Goal: Obtain resource: Obtain resource

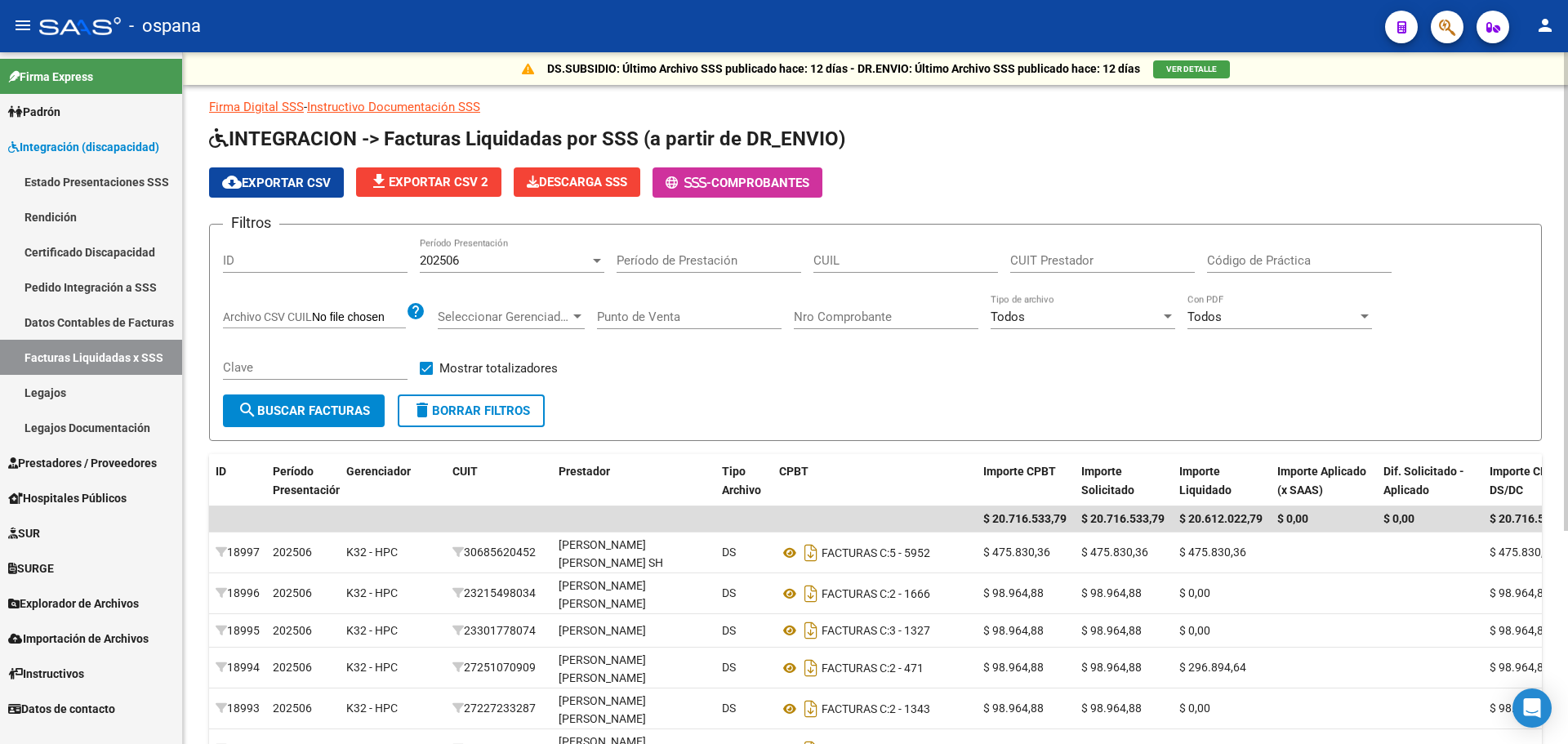
scroll to position [82, 0]
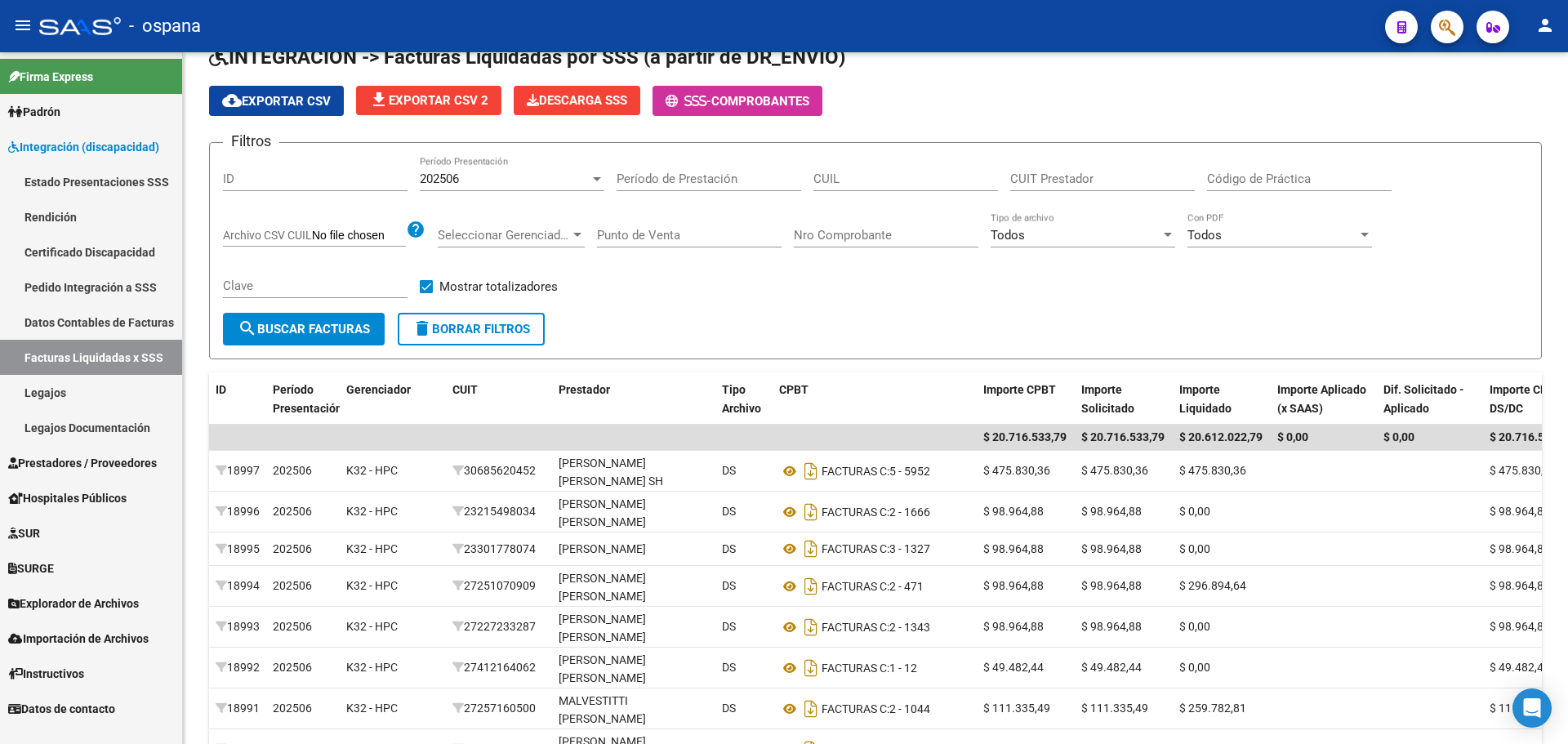
click at [1435, 22] on button "button" at bounding box center [1447, 27] width 33 height 33
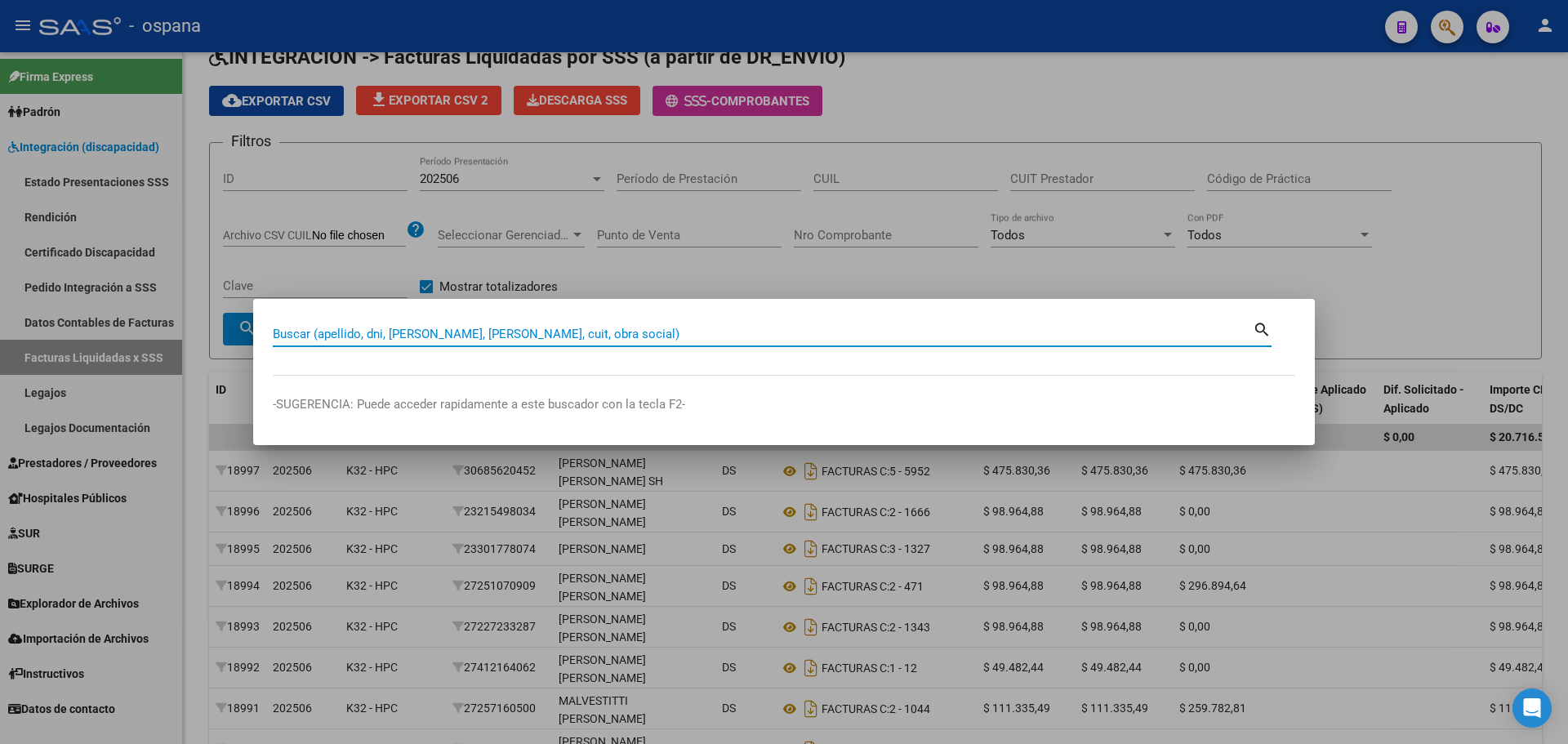
click at [323, 335] on input "Buscar (apellido, dni, [PERSON_NAME], [PERSON_NAME], cuit, obra social)" at bounding box center [762, 334] width 980 height 15
type input "92449597"
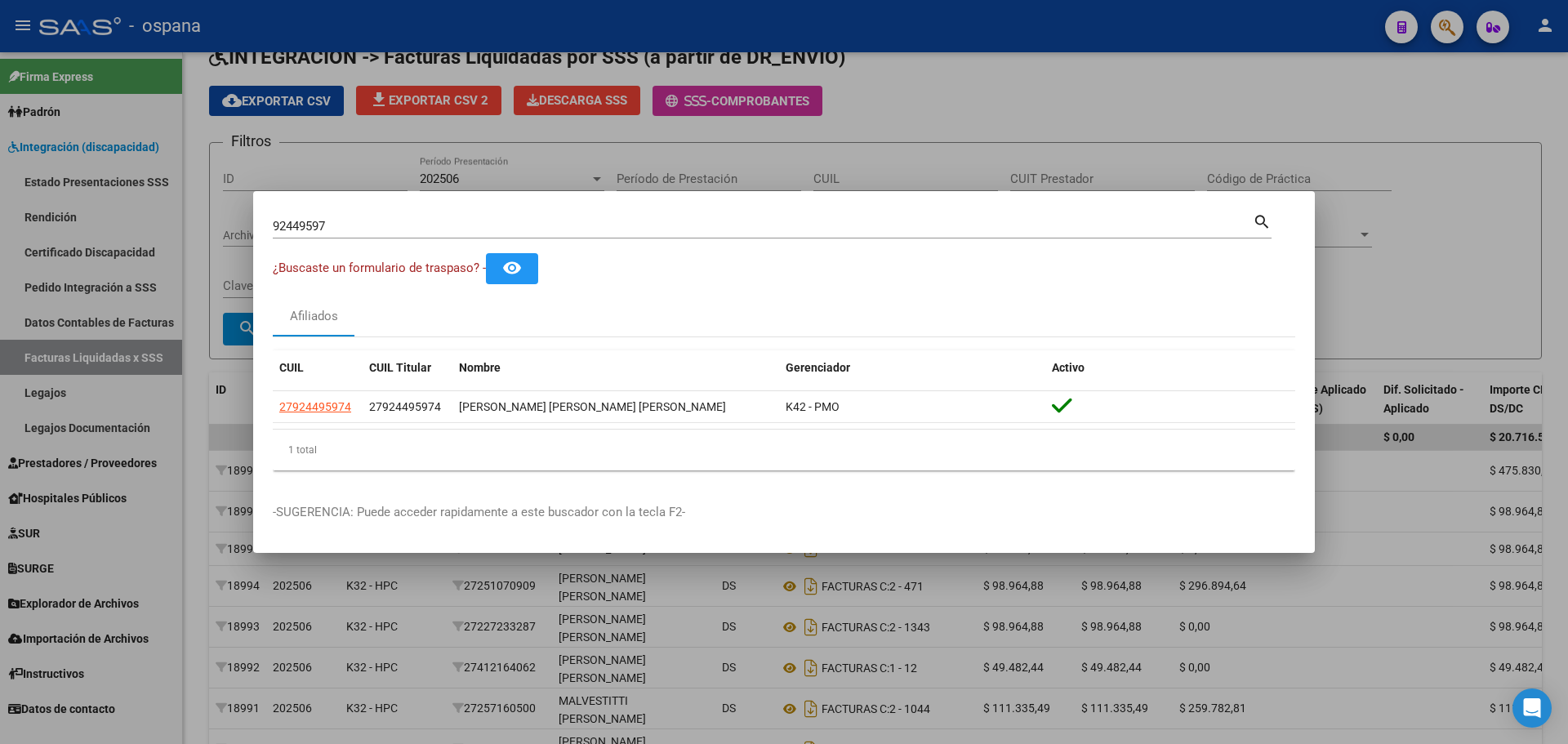
click at [566, 162] on div at bounding box center [784, 372] width 1568 height 744
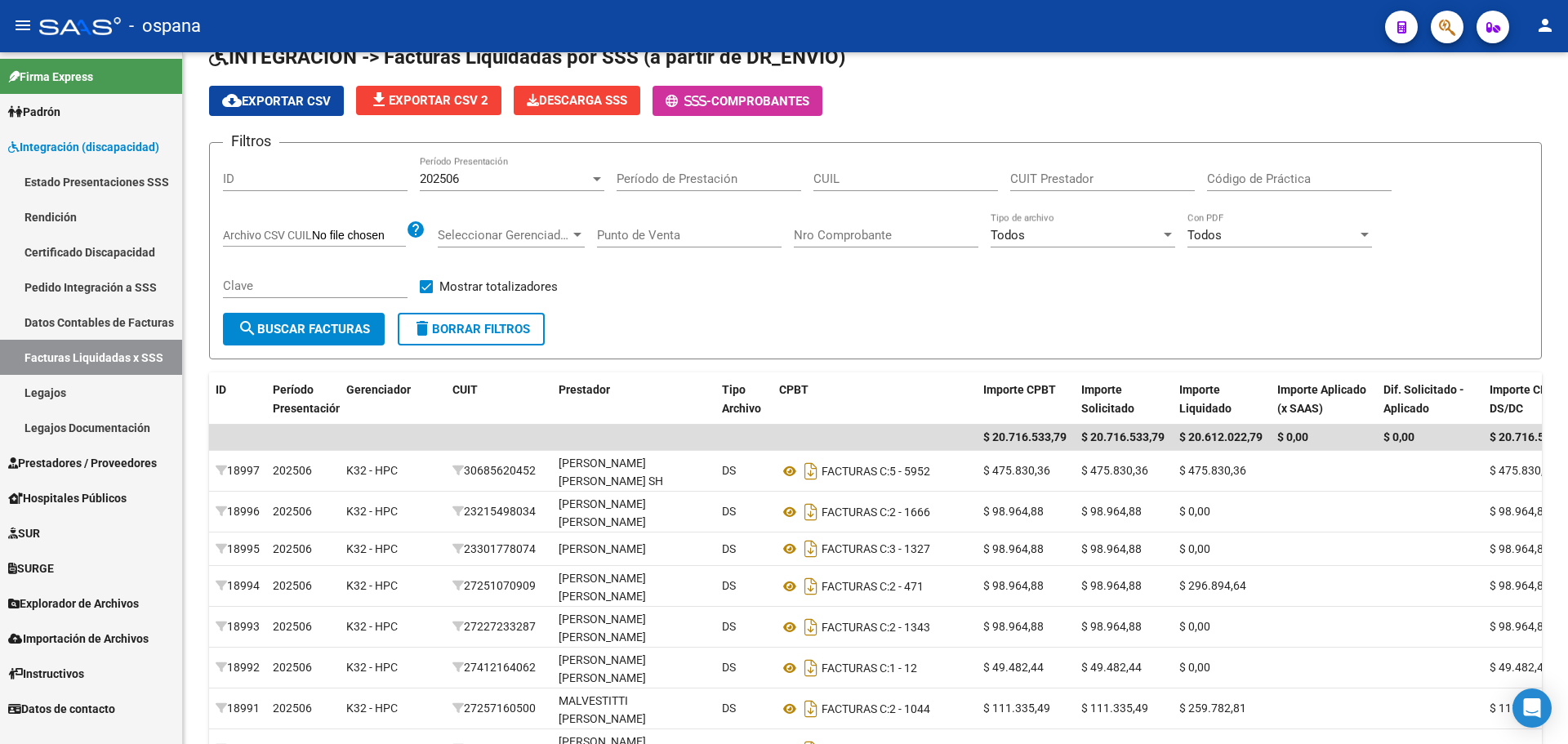
click at [1443, 39] on span "button" at bounding box center [1447, 27] width 16 height 34
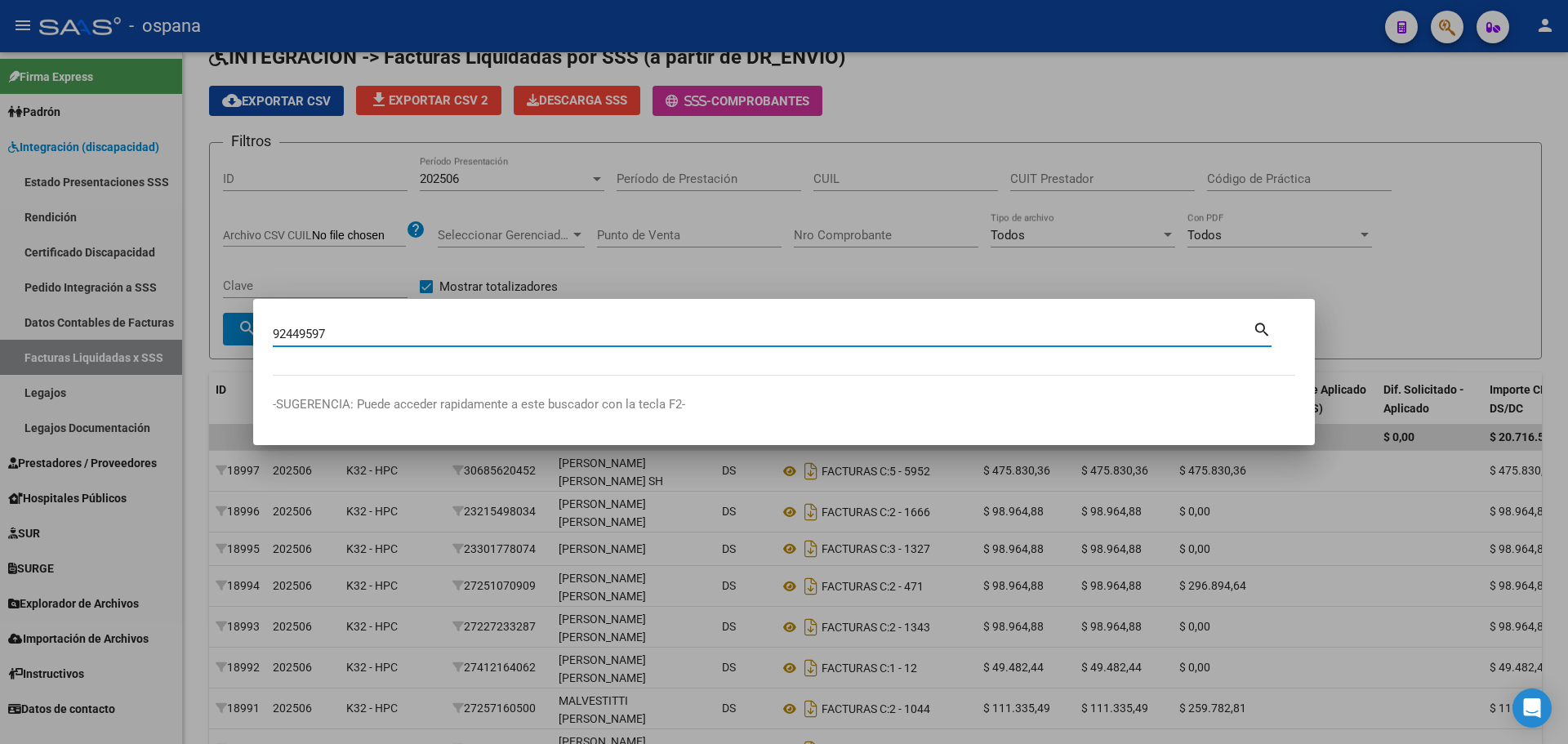
type input "92449597"
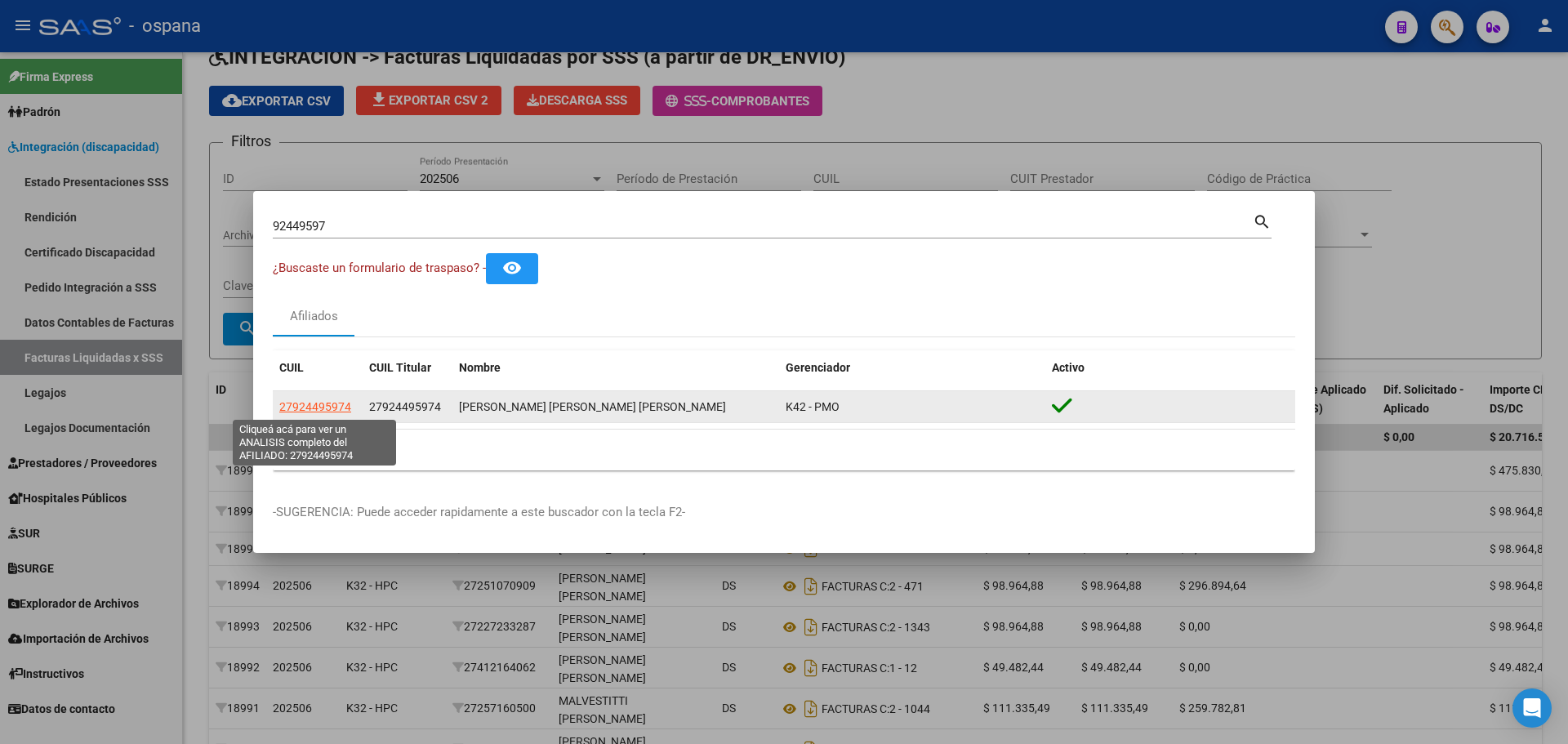
click at [332, 409] on span "27924495974" at bounding box center [315, 406] width 72 height 13
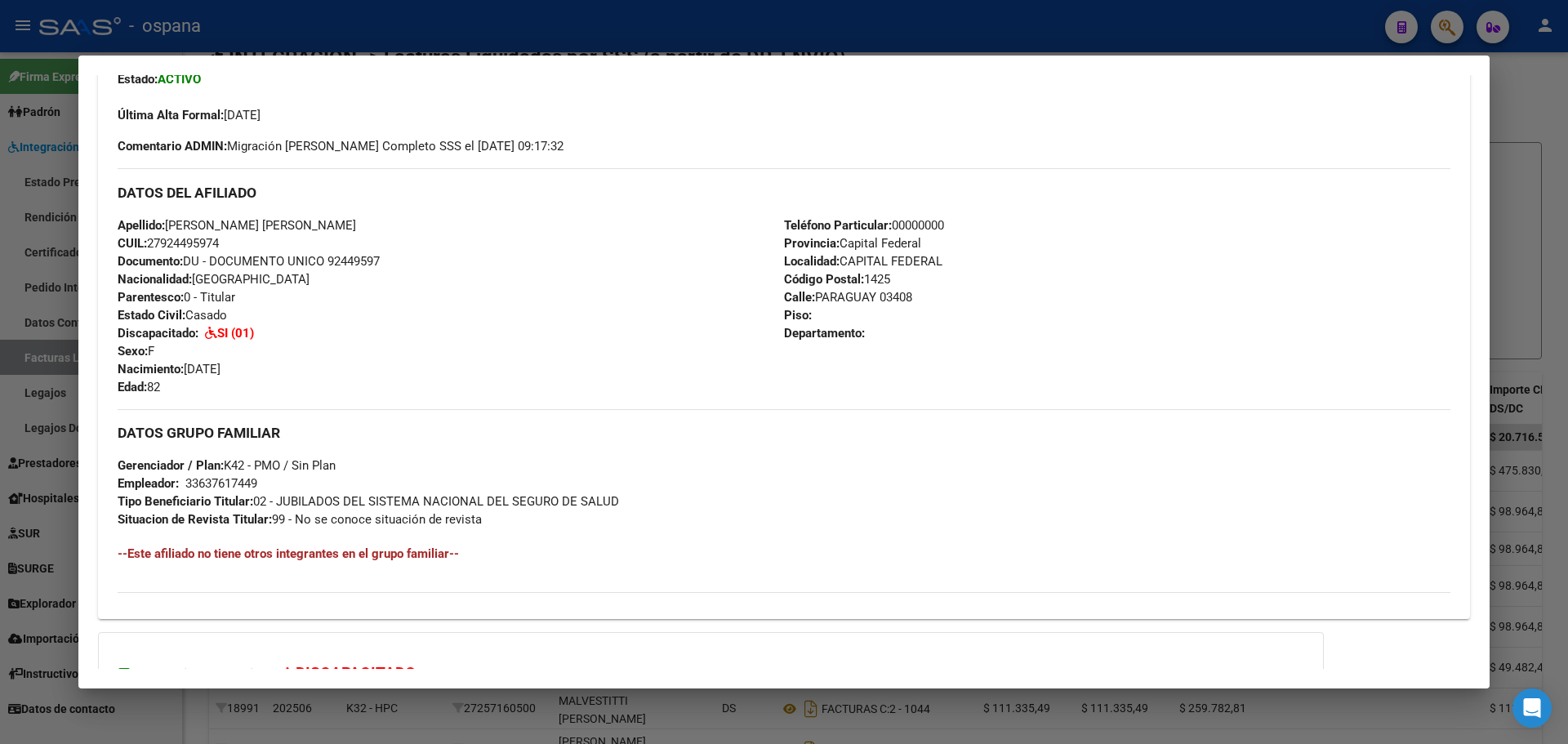
scroll to position [598, 0]
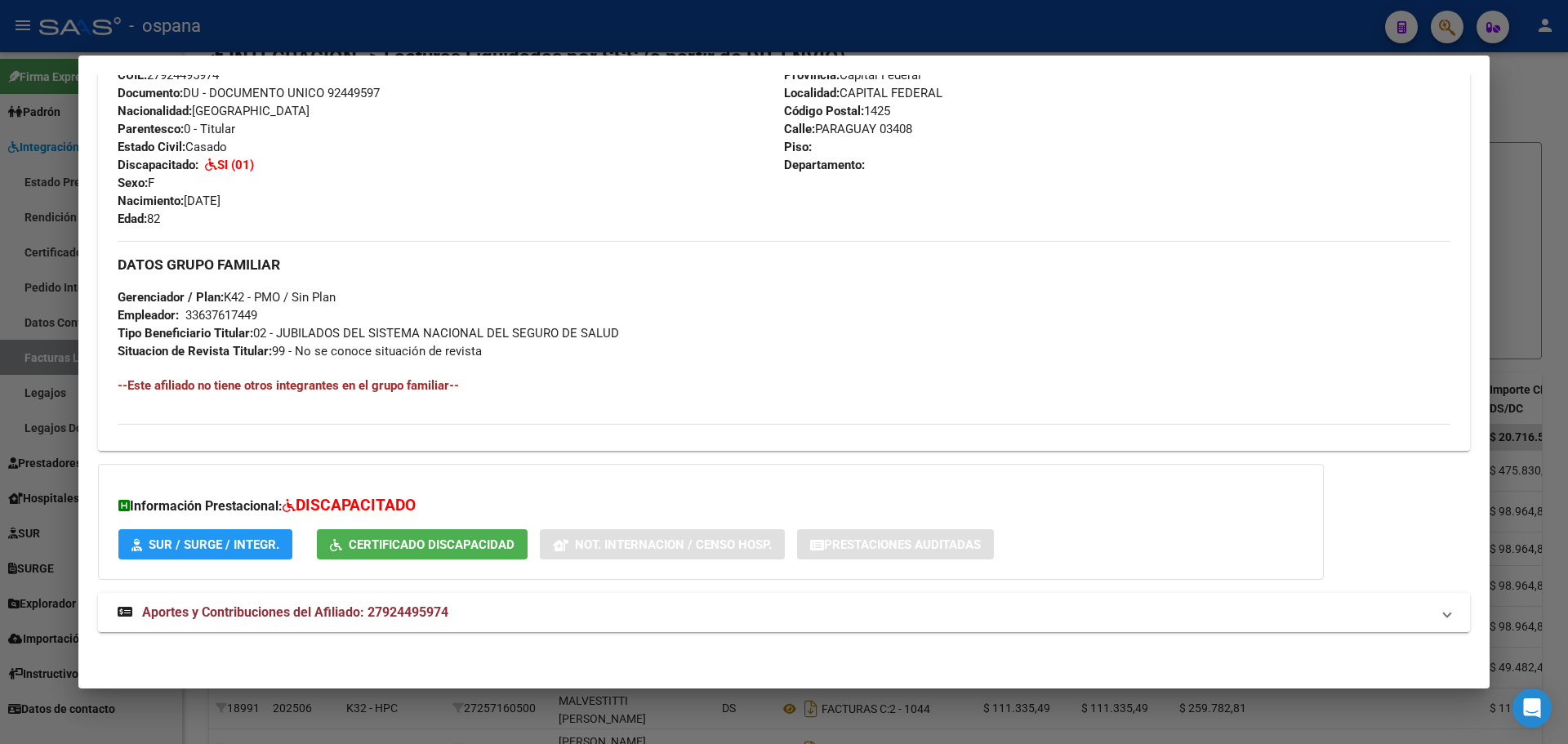
click at [459, 542] on span "Certificado Discapacidad" at bounding box center [431, 544] width 166 height 15
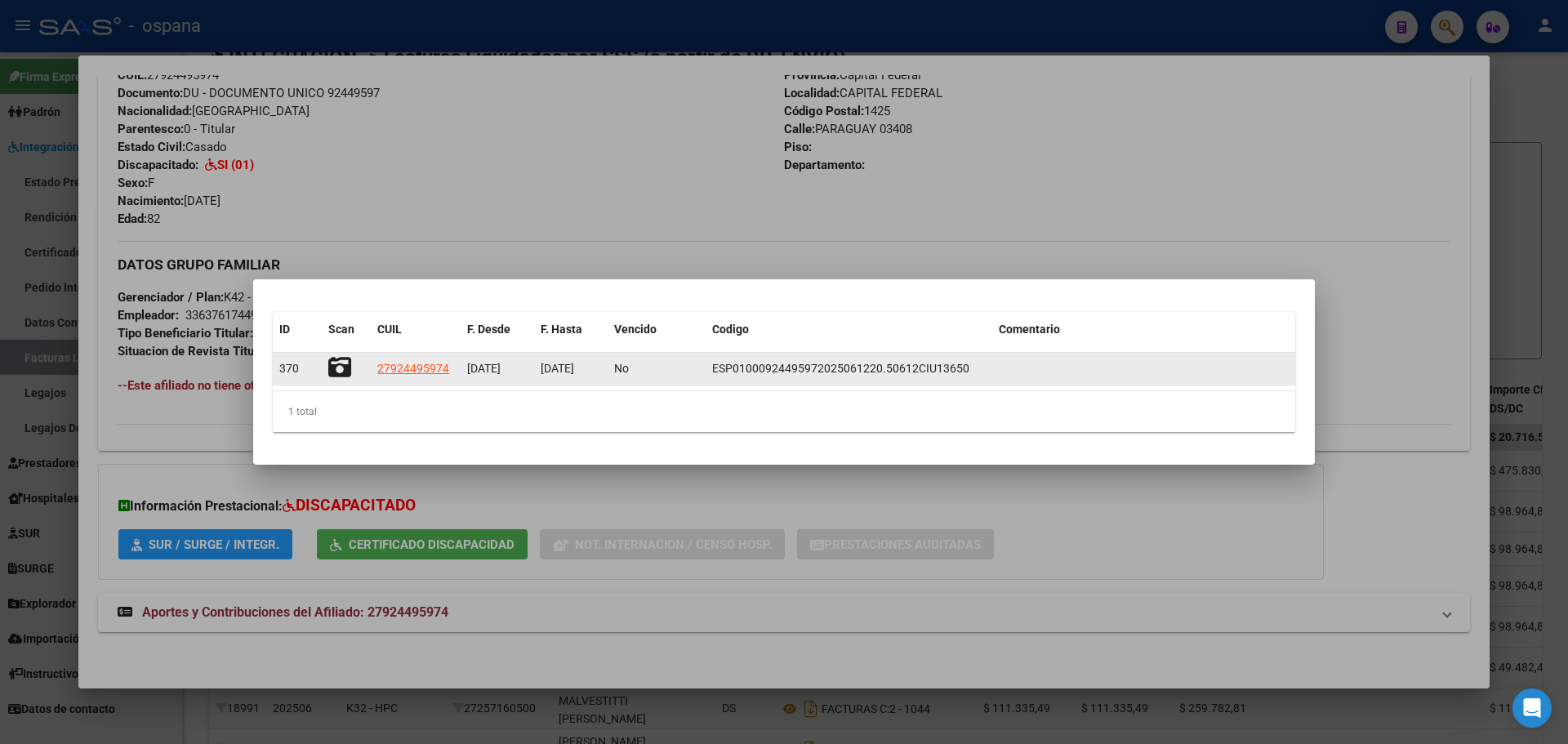
click at [350, 367] on icon at bounding box center [340, 367] width 23 height 23
